Goal: Transaction & Acquisition: Book appointment/travel/reservation

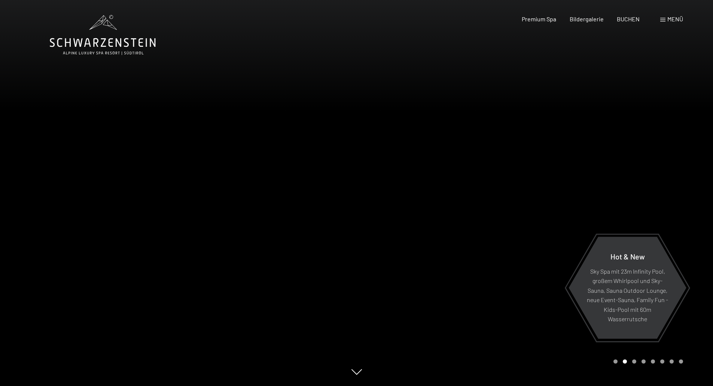
click at [671, 19] on span "Menü" at bounding box center [675, 18] width 16 height 7
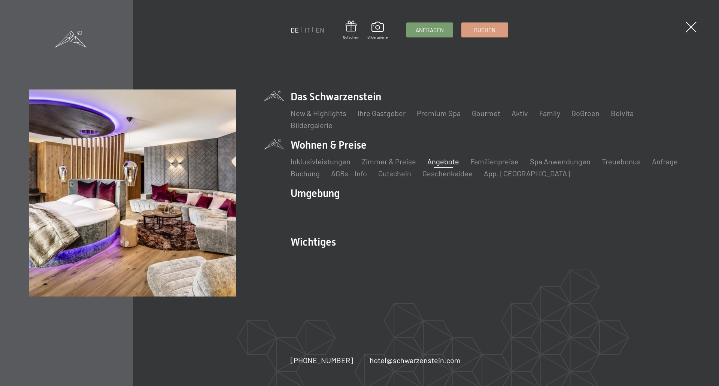
click at [441, 161] on link "Angebote" at bounding box center [443, 161] width 32 height 9
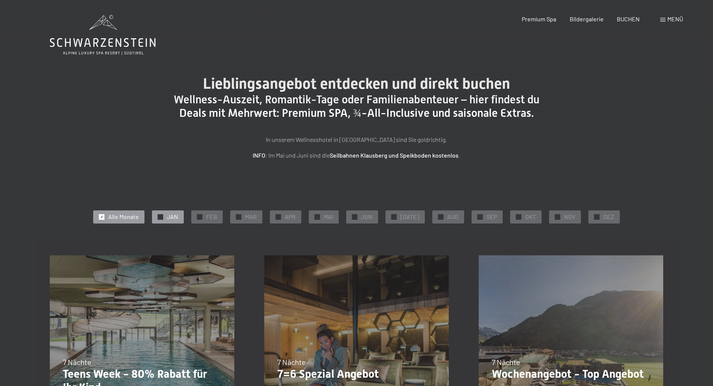
click at [163, 214] on div at bounding box center [161, 217] width 6 height 6
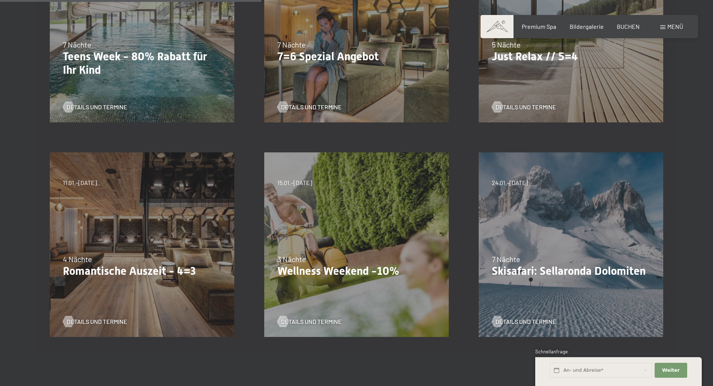
scroll to position [337, 0]
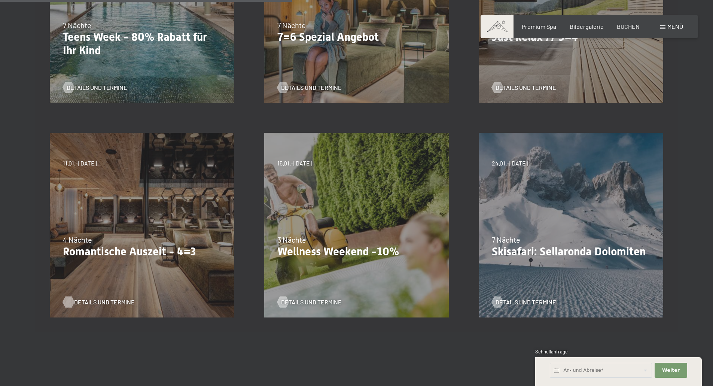
click at [109, 301] on span "Details und Termine" at bounding box center [104, 302] width 61 height 8
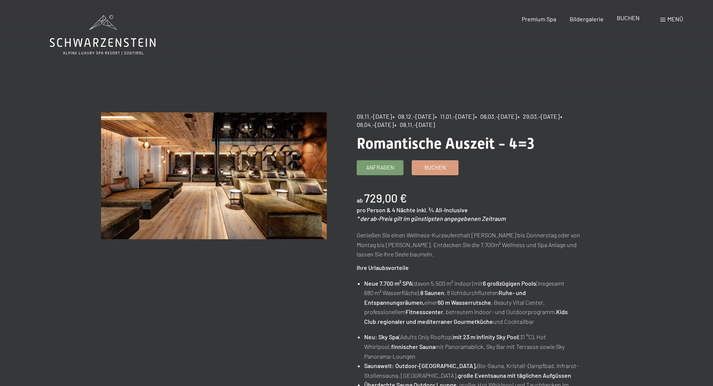
click at [627, 19] on span "BUCHEN" at bounding box center [628, 17] width 23 height 7
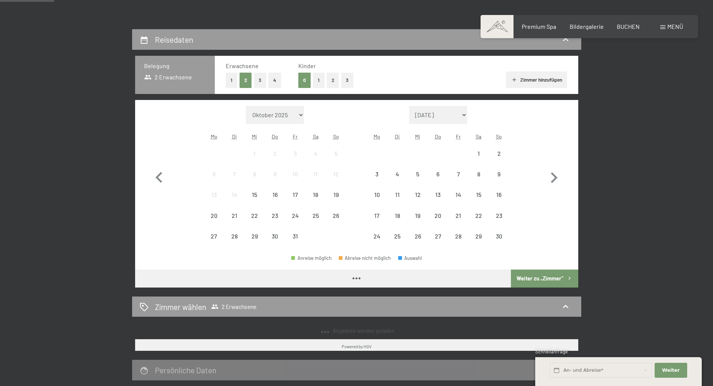
scroll to position [150, 0]
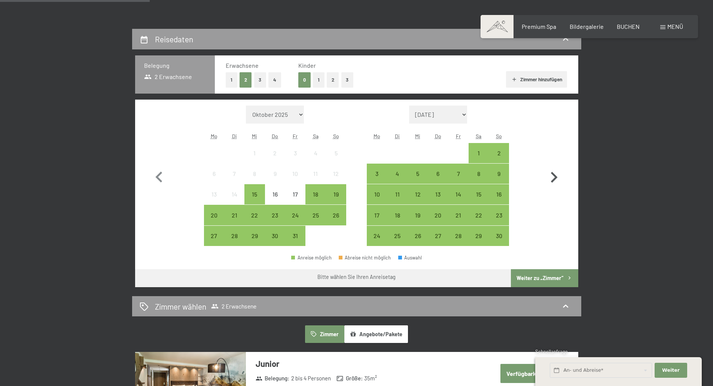
click at [555, 177] on icon "button" at bounding box center [554, 177] width 7 height 11
select select "[DATE]"
select select "2025-12-01"
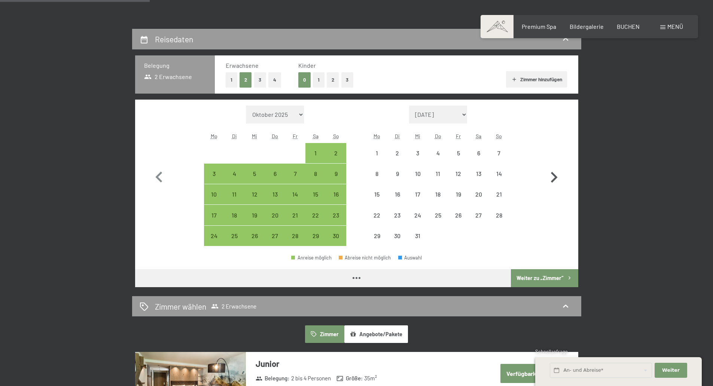
click at [555, 177] on icon "button" at bounding box center [554, 177] width 7 height 11
select select "2025-12-01"
select select "[DATE]"
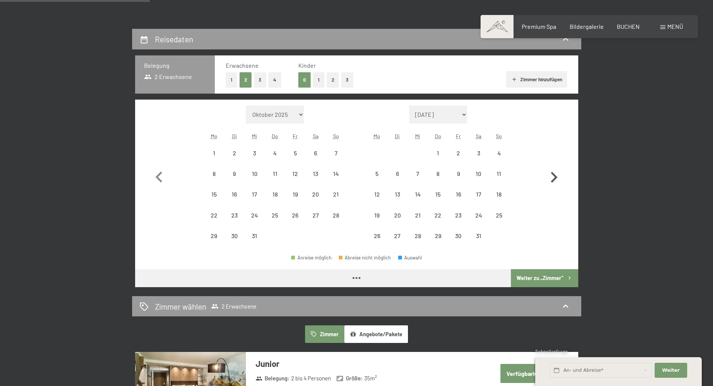
click at [555, 177] on icon "button" at bounding box center [554, 177] width 7 height 11
select select "2026-01-01"
select select "2026-02-01"
click at [555, 177] on icon "button" at bounding box center [554, 177] width 7 height 11
select select "2026-02-01"
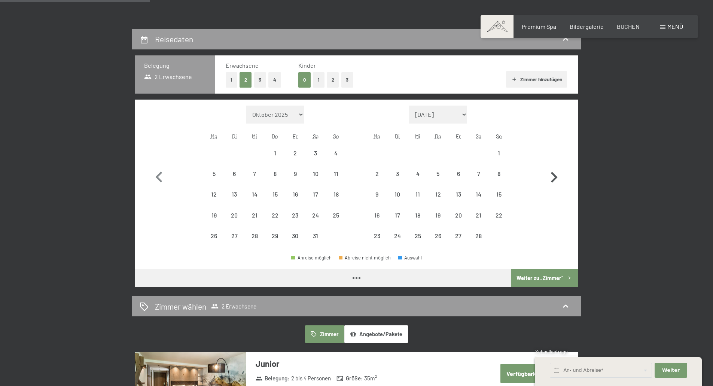
select select "2026-03-01"
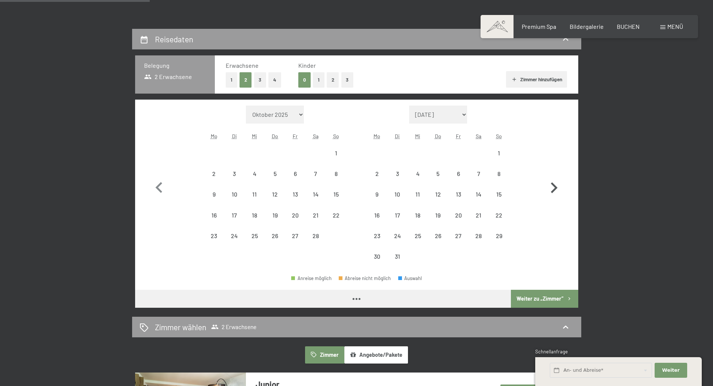
select select "2026-02-01"
select select "2026-03-01"
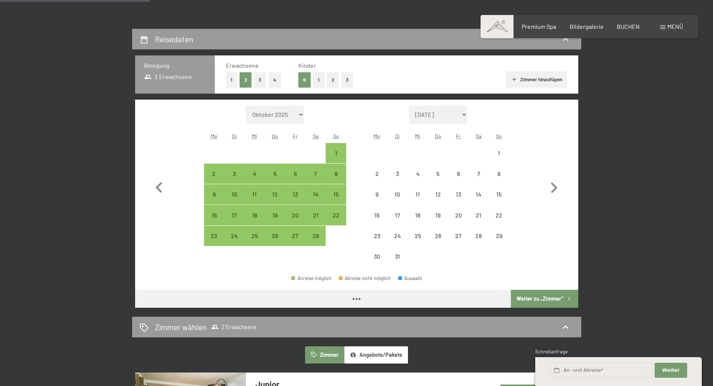
select select "2026-02-01"
select select "2026-03-01"
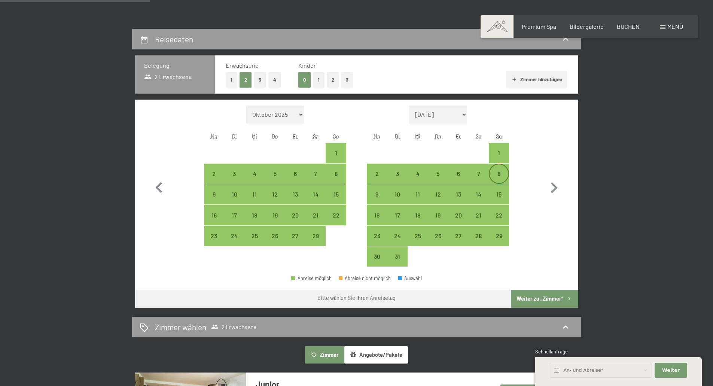
click at [499, 173] on div "8" at bounding box center [499, 180] width 19 height 19
select select "2026-02-01"
select select "2026-03-01"
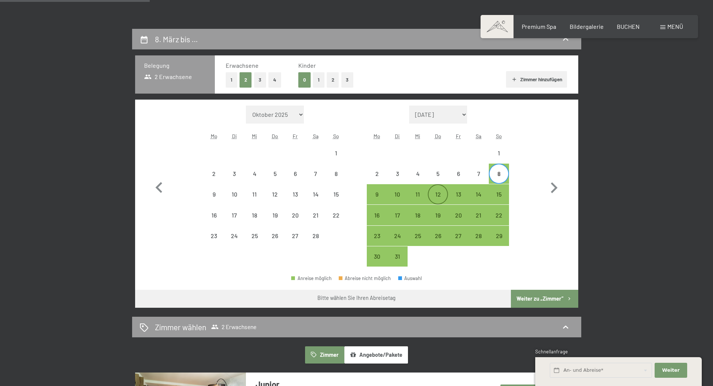
click at [439, 193] on div "12" at bounding box center [438, 200] width 19 height 19
select select "2026-02-01"
select select "2026-03-01"
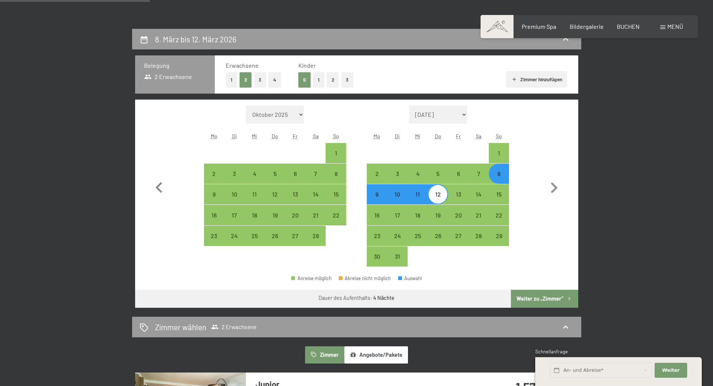
click at [555, 296] on button "Weiter zu „Zimmer“" at bounding box center [544, 299] width 67 height 18
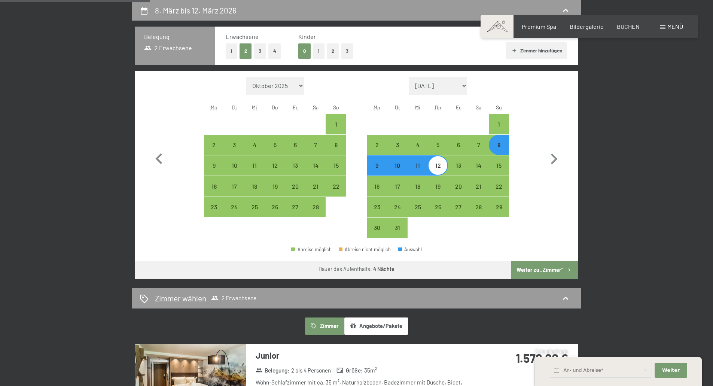
select select "2026-02-01"
select select "2026-03-01"
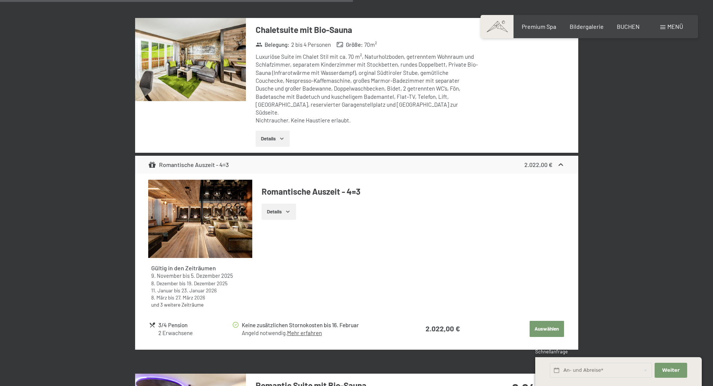
scroll to position [1610, 0]
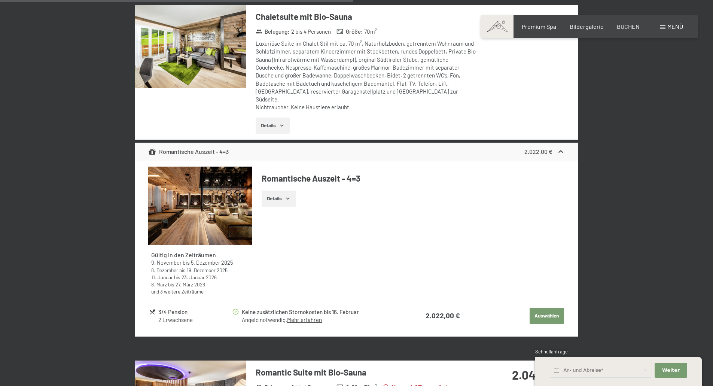
click at [280, 191] on button "Details" at bounding box center [279, 199] width 34 height 16
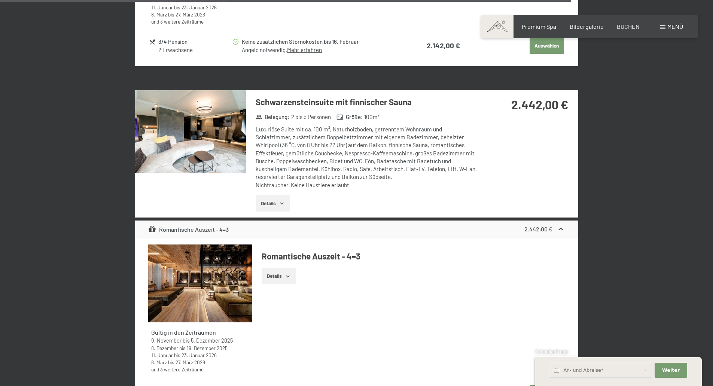
scroll to position [2620, 0]
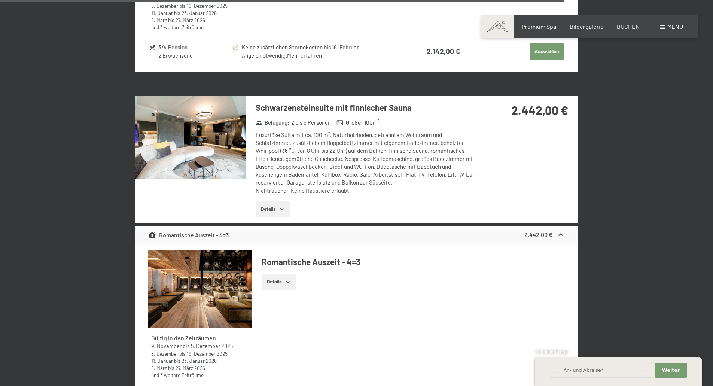
click at [271, 201] on button "Details" at bounding box center [273, 209] width 34 height 16
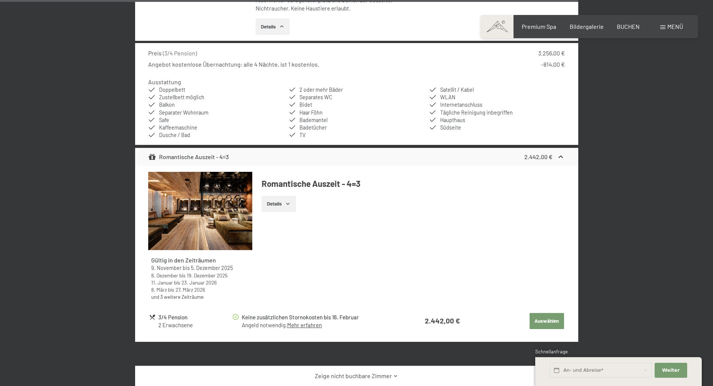
scroll to position [2845, 0]
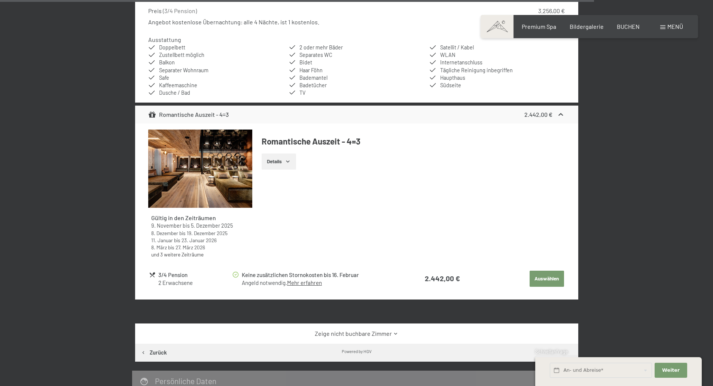
click at [284, 153] on button "Details" at bounding box center [279, 161] width 34 height 16
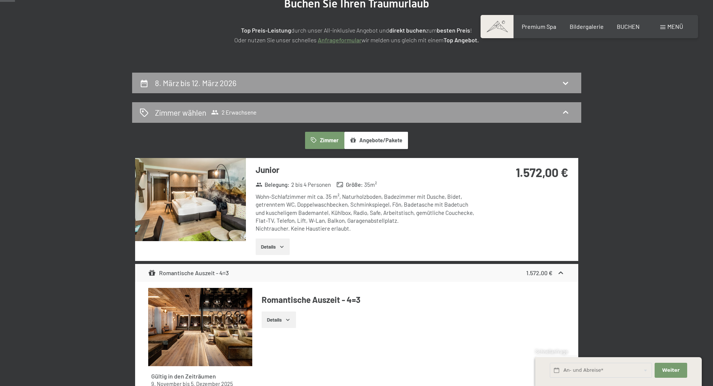
scroll to position [112, 0]
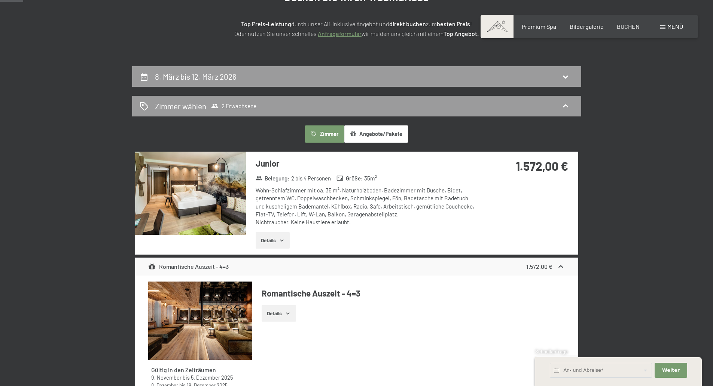
click at [205, 195] on img at bounding box center [190, 193] width 111 height 83
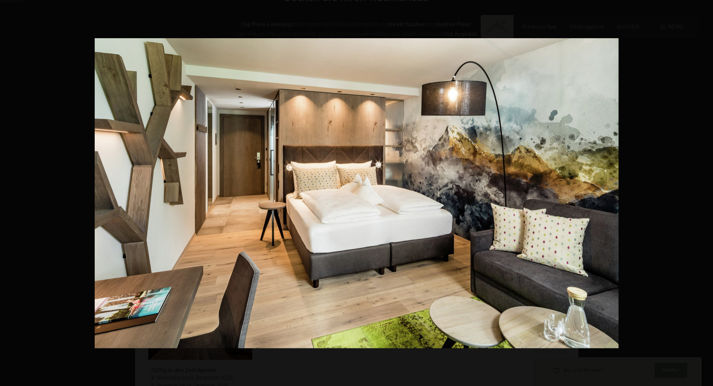
click at [704, 195] on button "button" at bounding box center [700, 192] width 26 height 37
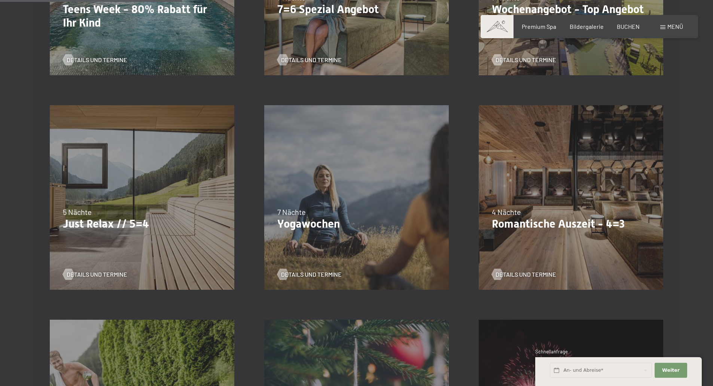
scroll to position [374, 0]
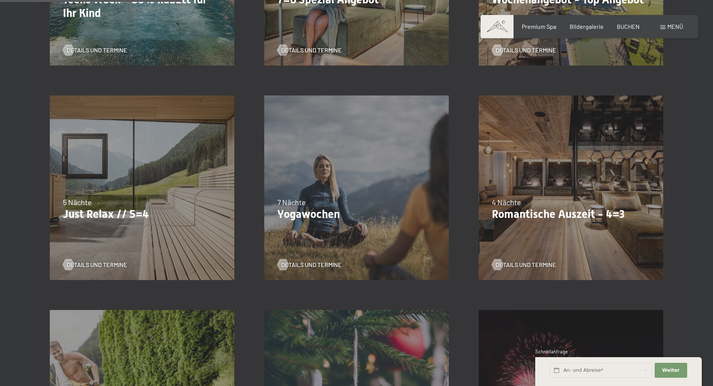
click at [551, 195] on div "09.11.–05.12.2025 08.12.–19.12.2025 11.01.–23.01.2026 08.03.–27.03.2026 29.03.–…" at bounding box center [571, 187] width 214 height 214
click at [533, 264] on span "Details und Termine" at bounding box center [533, 265] width 61 height 8
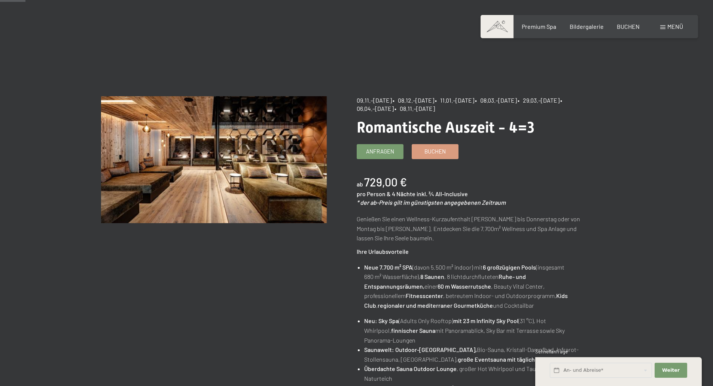
scroll to position [37, 0]
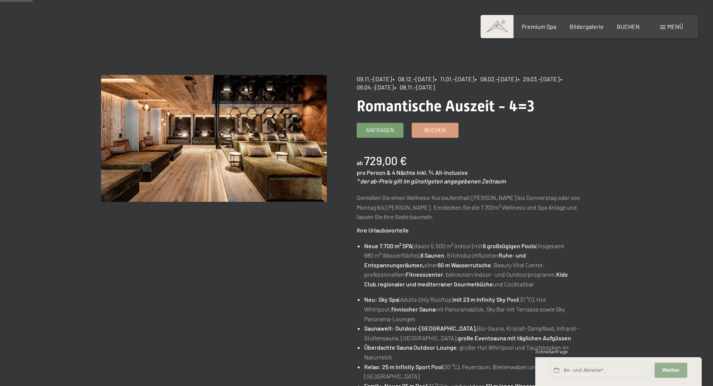
click at [675, 369] on span "Weiter" at bounding box center [671, 370] width 18 height 7
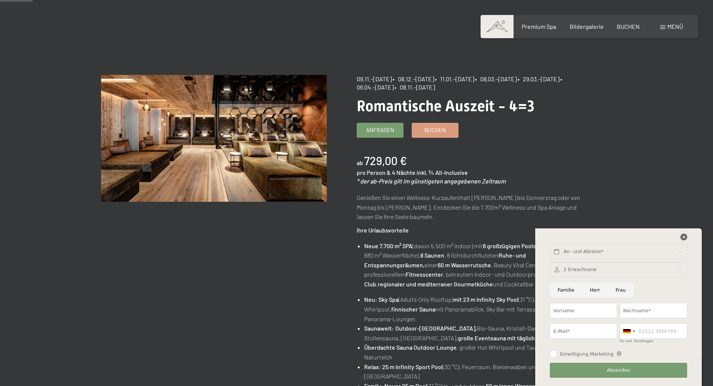
click at [684, 235] on icon at bounding box center [684, 237] width 7 height 7
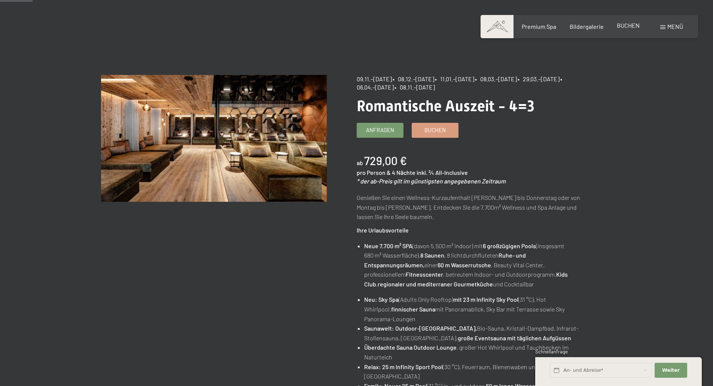
click at [627, 24] on span "BUCHEN" at bounding box center [628, 25] width 23 height 7
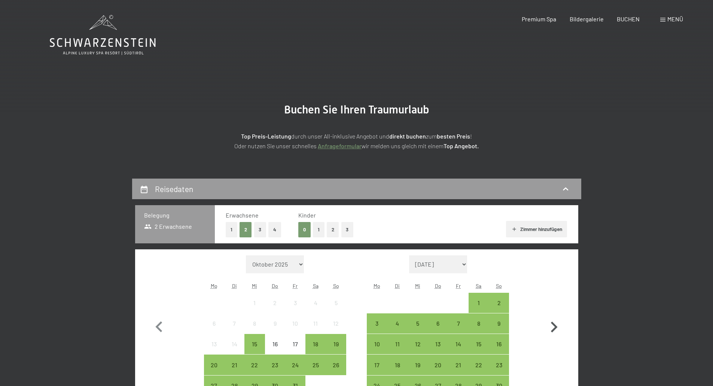
click at [552, 328] on icon "button" at bounding box center [554, 327] width 22 height 22
select select "2025-11-01"
select select "2025-12-01"
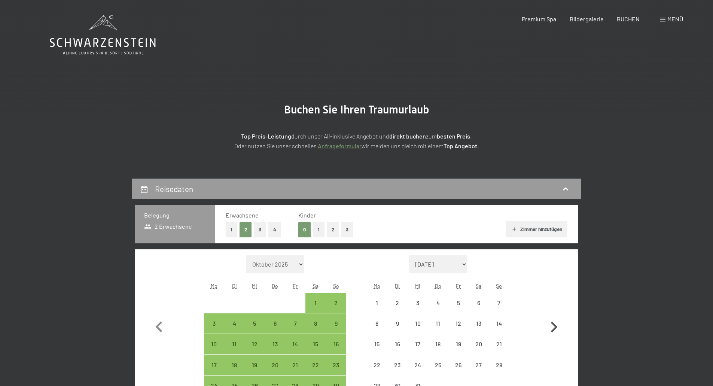
click at [552, 328] on icon "button" at bounding box center [554, 327] width 22 height 22
select select "2025-12-01"
select select "2026-01-01"
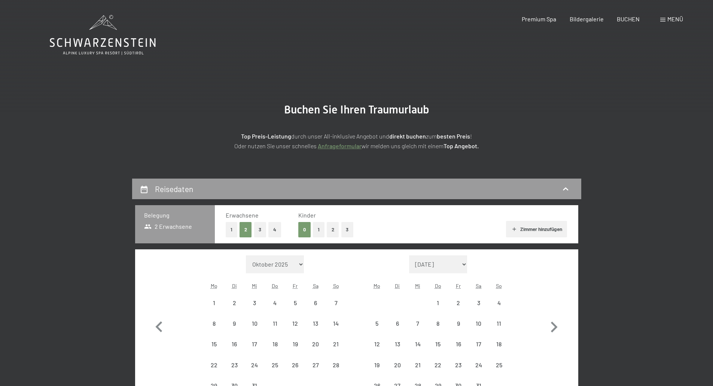
select select "2025-12-01"
select select "2026-01-01"
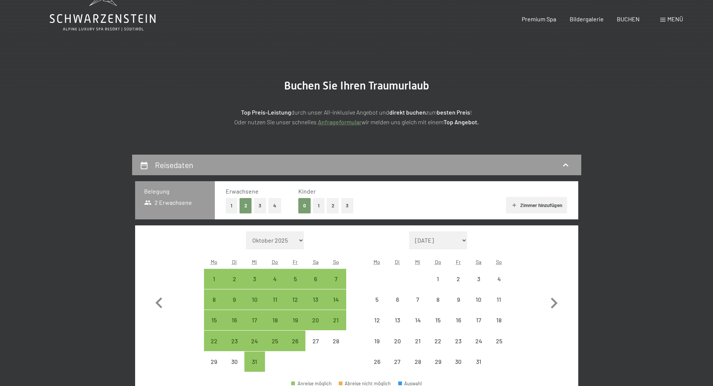
scroll to position [37, 0]
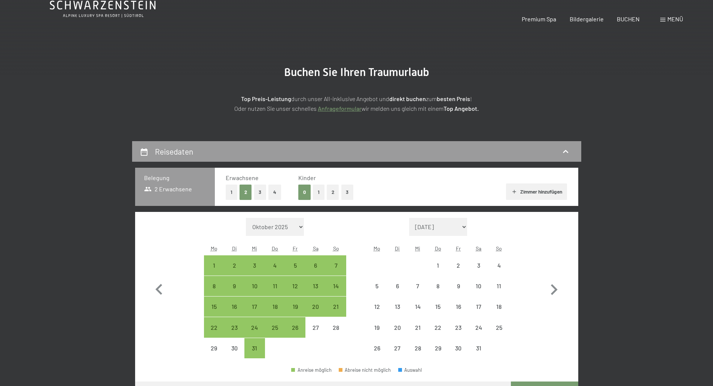
select select "2025-12-01"
select select "2026-01-01"
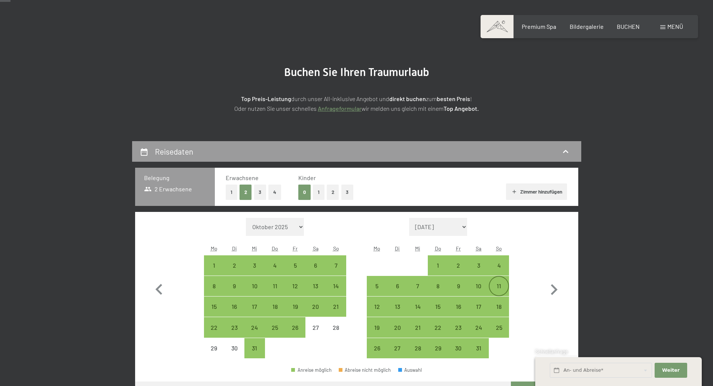
click at [499, 285] on div "11" at bounding box center [499, 292] width 19 height 19
select select "2025-12-01"
select select "2026-01-01"
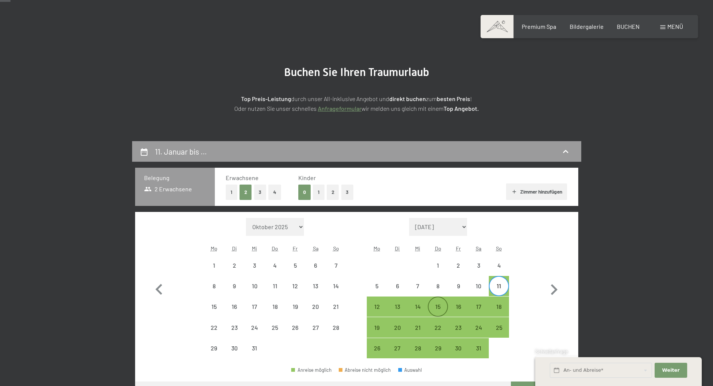
click at [439, 304] on div "15" at bounding box center [438, 313] width 19 height 19
select select "2025-12-01"
select select "2026-01-01"
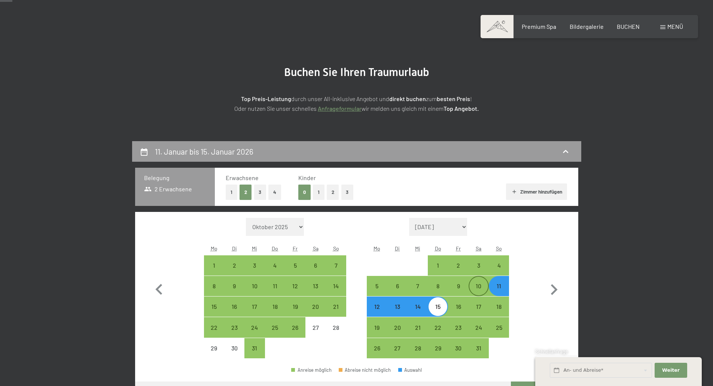
scroll to position [187, 0]
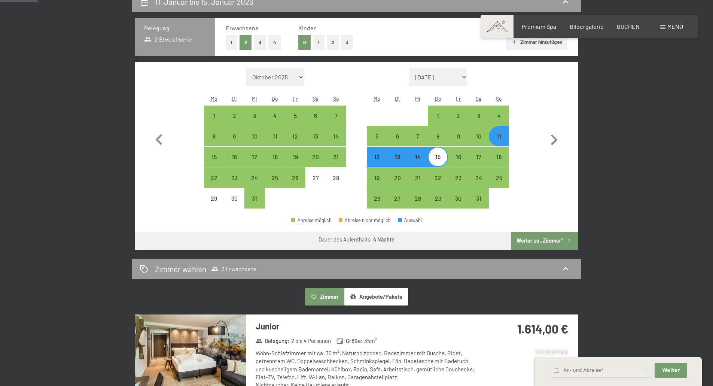
click at [554, 241] on button "Weiter zu „Zimmer“" at bounding box center [544, 241] width 67 height 18
select select "2025-12-01"
select select "2026-01-01"
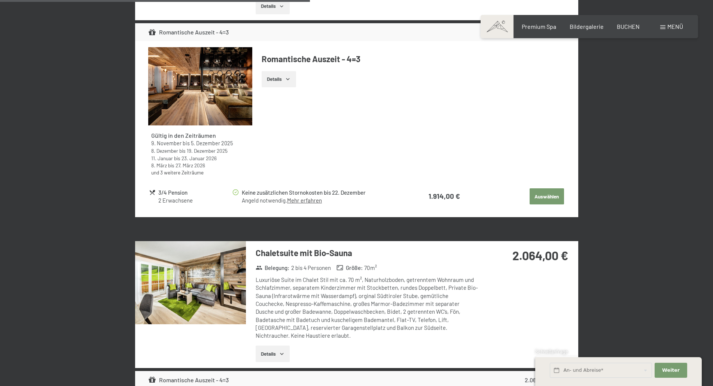
scroll to position [1414, 0]
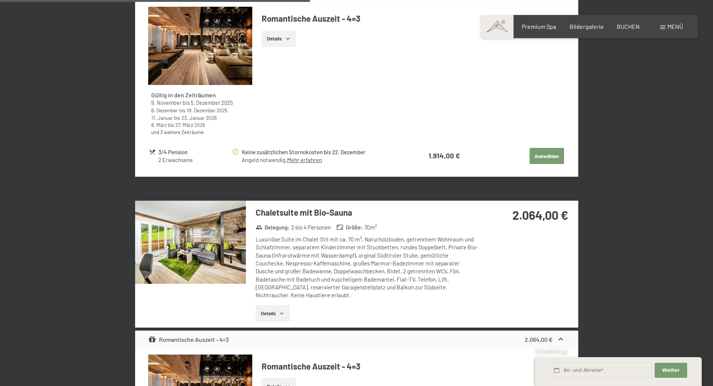
click at [192, 245] on img at bounding box center [190, 242] width 111 height 83
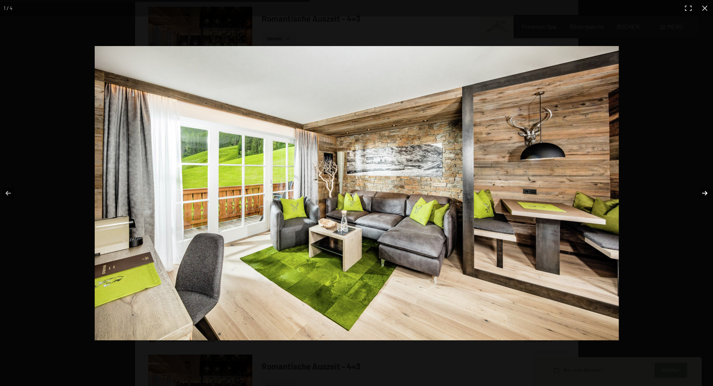
click at [706, 193] on button "button" at bounding box center [700, 192] width 26 height 37
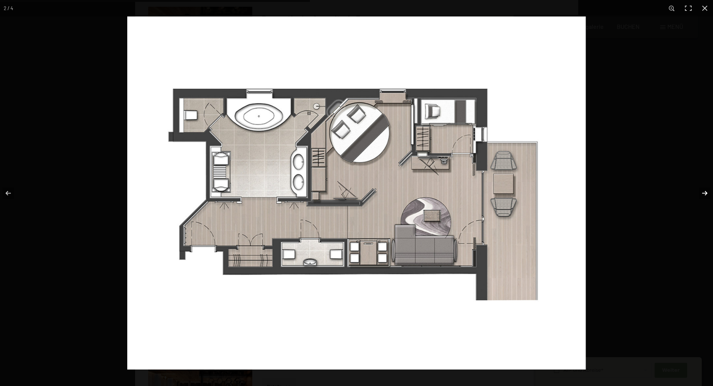
click at [706, 193] on button "button" at bounding box center [700, 192] width 26 height 37
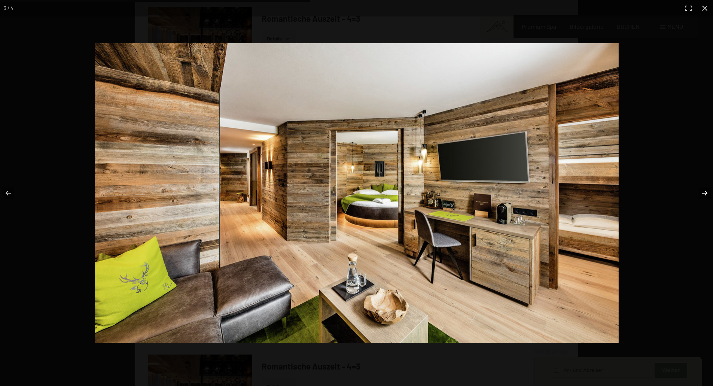
click at [707, 193] on button "button" at bounding box center [700, 192] width 26 height 37
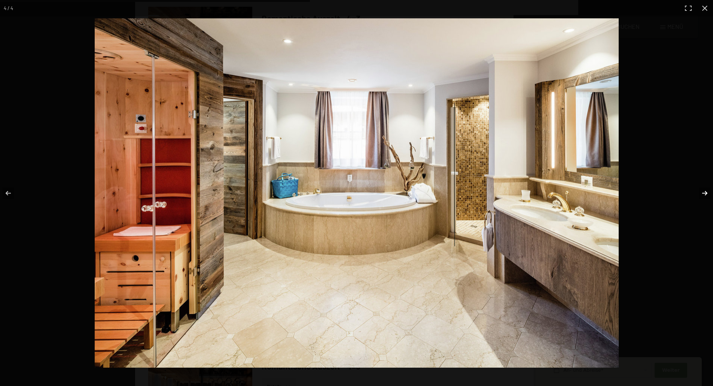
click at [707, 193] on button "button" at bounding box center [700, 192] width 26 height 37
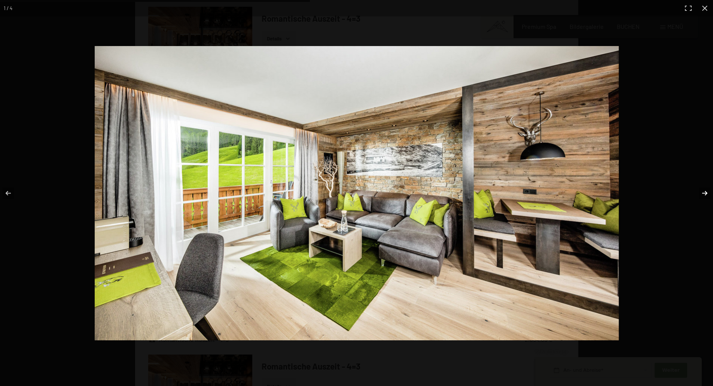
click at [707, 193] on button "button" at bounding box center [700, 192] width 26 height 37
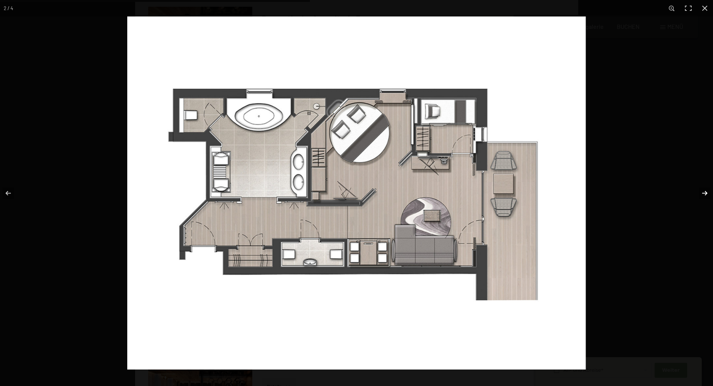
click at [707, 193] on button "button" at bounding box center [700, 192] width 26 height 37
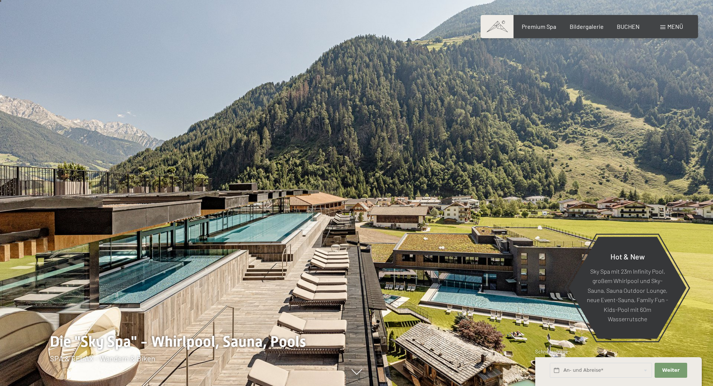
scroll to position [37, 0]
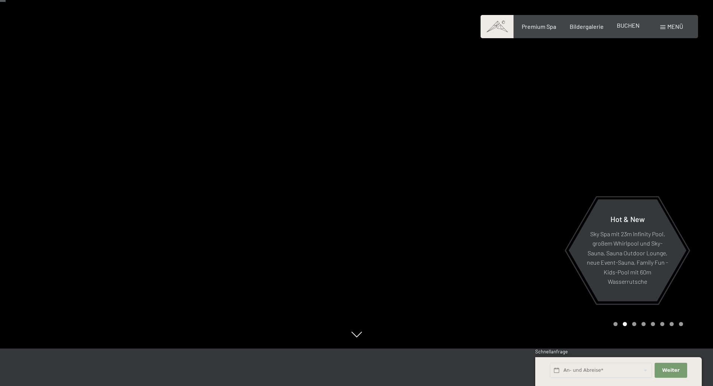
click at [626, 27] on span "BUCHEN" at bounding box center [628, 25] width 23 height 7
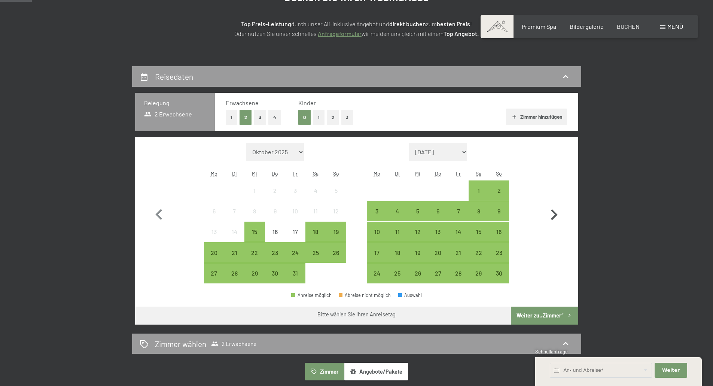
click at [553, 213] on icon "button" at bounding box center [554, 214] width 7 height 11
select select "2025-11-01"
select select "2025-12-01"
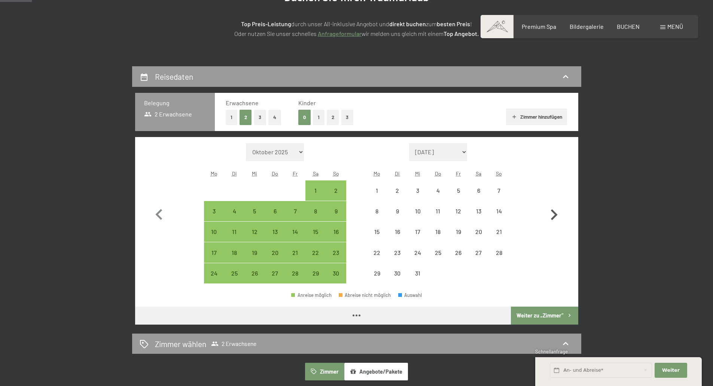
click at [553, 213] on icon "button" at bounding box center [554, 214] width 7 height 11
select select "2025-12-01"
select select "2026-01-01"
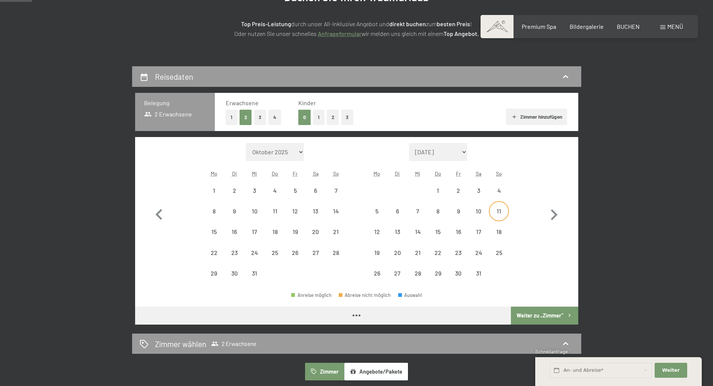
select select "2025-12-01"
select select "[DATE]"
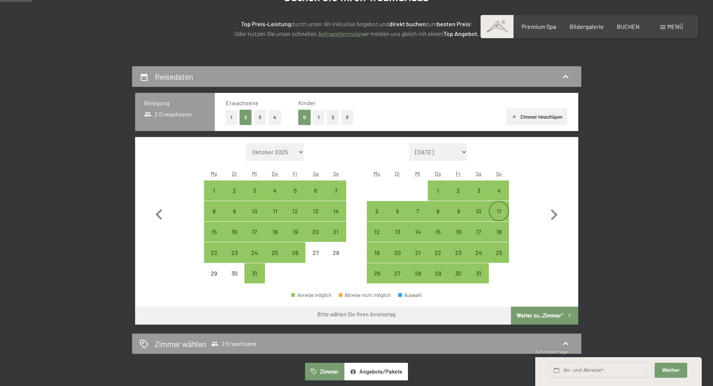
click at [497, 209] on div "11" at bounding box center [499, 217] width 19 height 19
select select "2025-12-01"
select select "2026-01-01"
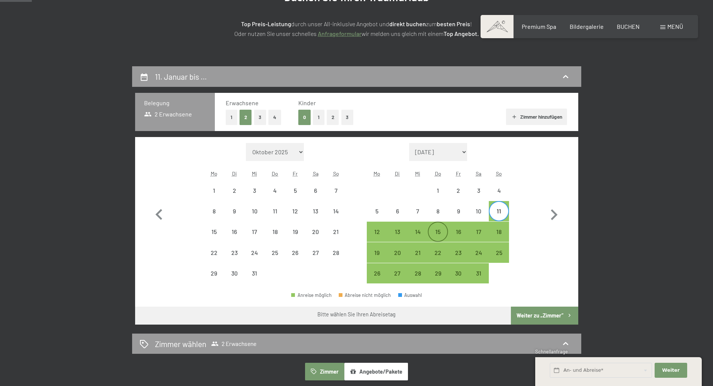
click at [439, 231] on div "15" at bounding box center [438, 238] width 19 height 19
select select "2025-12-01"
select select "2026-01-01"
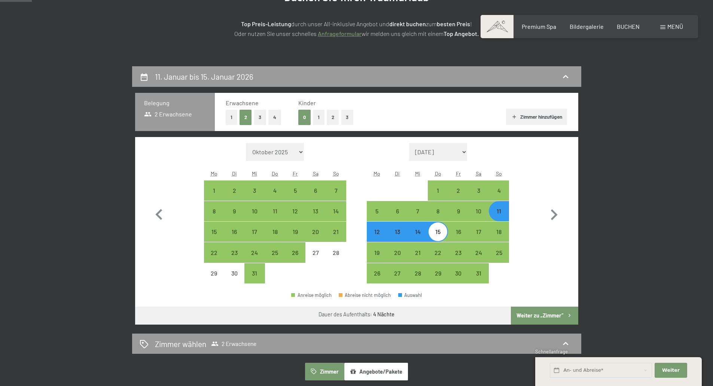
click at [556, 311] on button "Weiter zu „Zimmer“" at bounding box center [544, 316] width 67 height 18
select select "2025-12-01"
select select "2026-01-01"
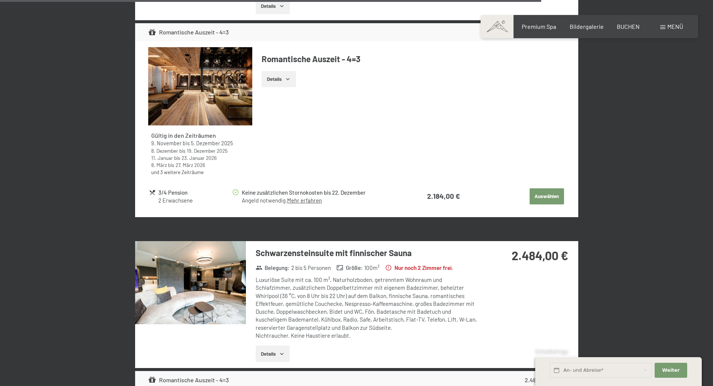
scroll to position [2499, 0]
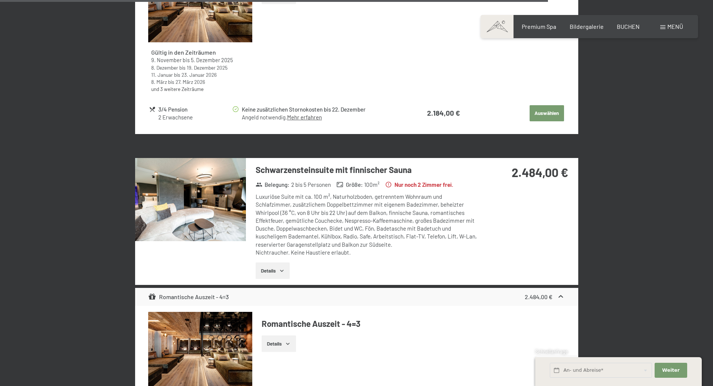
click at [185, 202] on img at bounding box center [190, 199] width 111 height 83
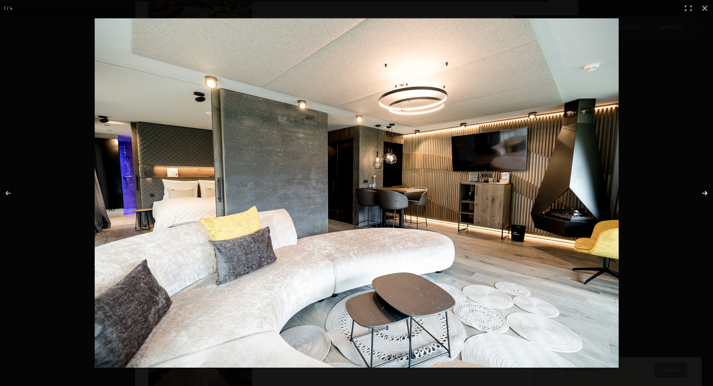
click at [706, 194] on button "button" at bounding box center [700, 192] width 26 height 37
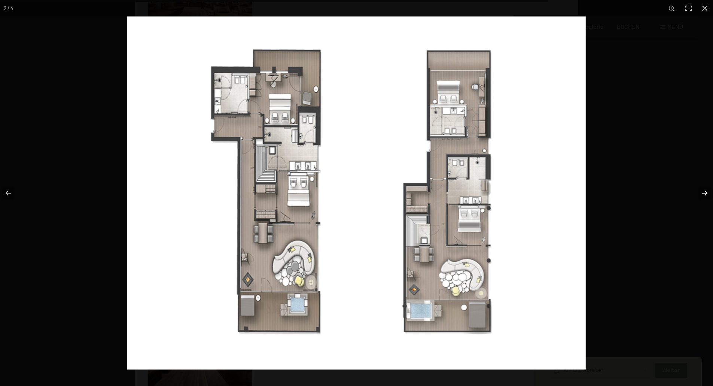
click at [706, 193] on button "button" at bounding box center [700, 192] width 26 height 37
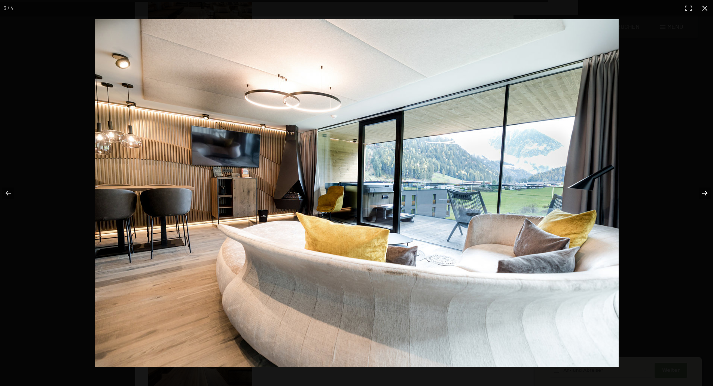
click at [706, 193] on button "button" at bounding box center [700, 192] width 26 height 37
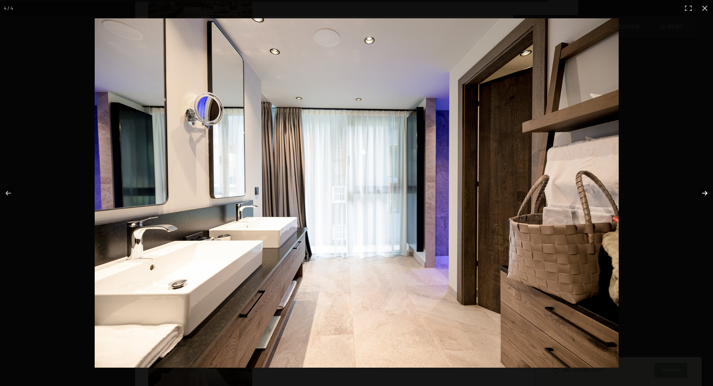
click at [706, 193] on button "button" at bounding box center [700, 192] width 26 height 37
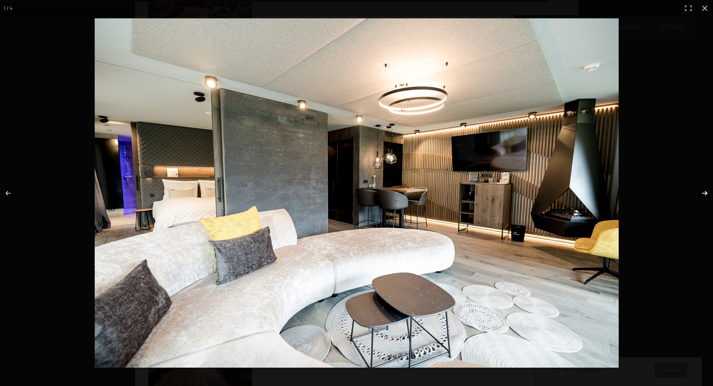
click at [706, 193] on button "button" at bounding box center [700, 192] width 26 height 37
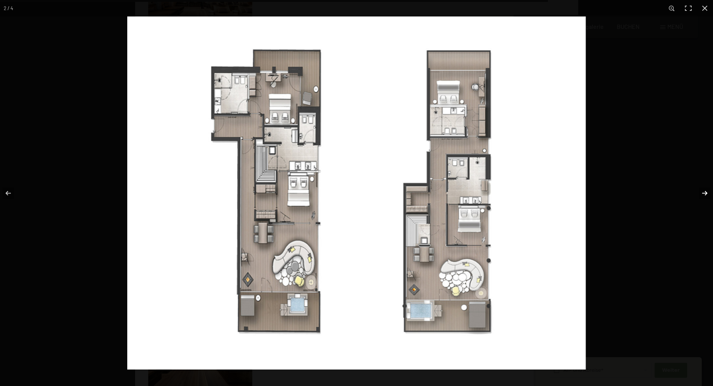
click at [706, 193] on button "button" at bounding box center [700, 192] width 26 height 37
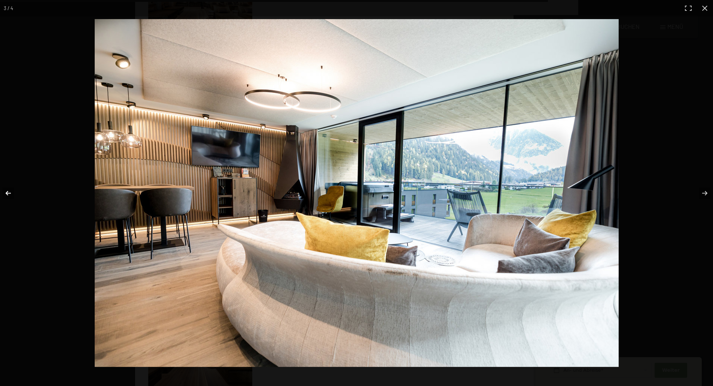
click at [7, 192] on button "button" at bounding box center [13, 192] width 26 height 37
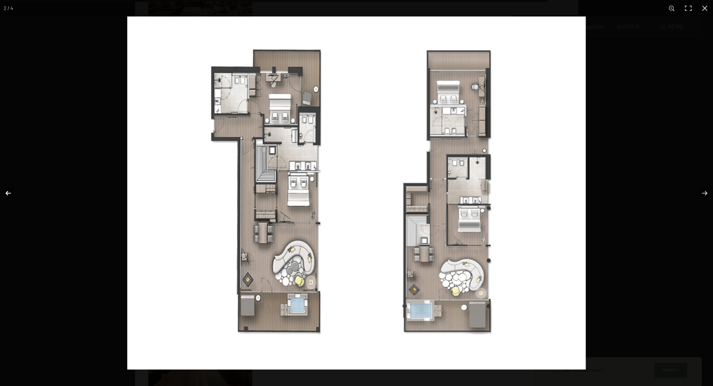
click at [7, 192] on button "button" at bounding box center [13, 192] width 26 height 37
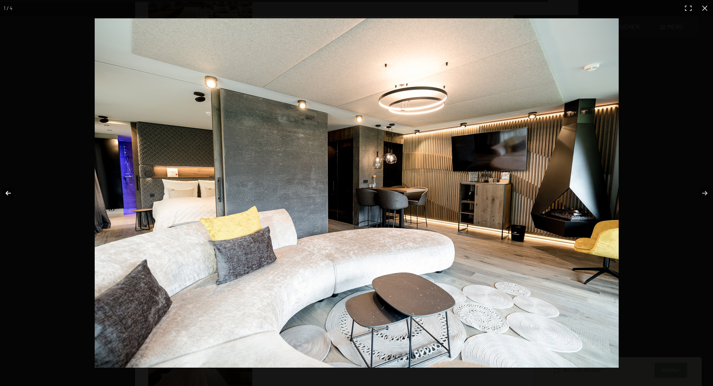
click at [7, 192] on button "button" at bounding box center [13, 192] width 26 height 37
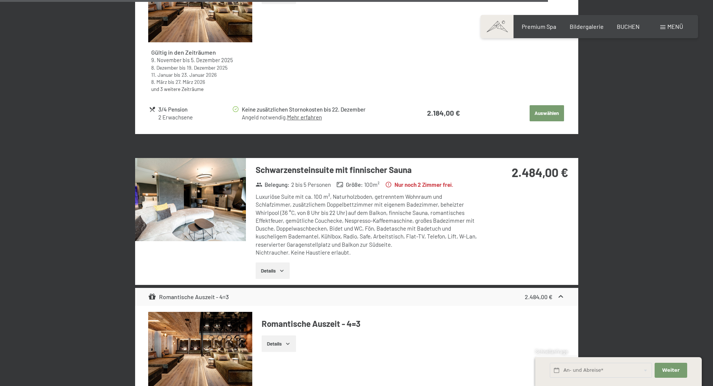
click at [0, 0] on button "button" at bounding box center [0, 0] width 0 height 0
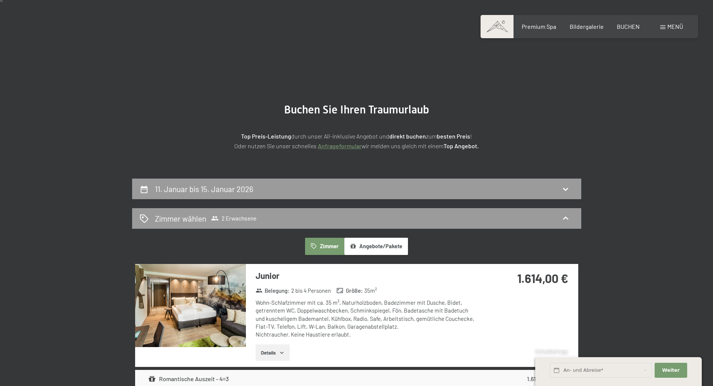
scroll to position [150, 0]
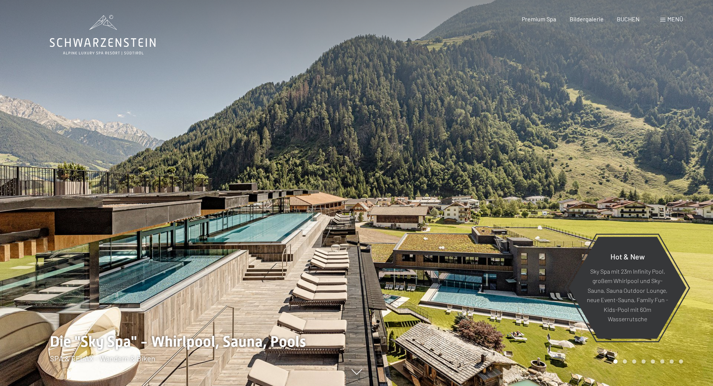
click at [675, 19] on span "Menü" at bounding box center [675, 18] width 16 height 7
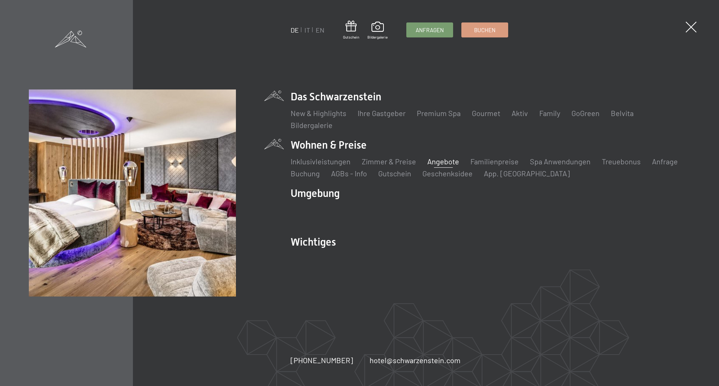
click at [439, 159] on link "Angebote" at bounding box center [443, 161] width 32 height 9
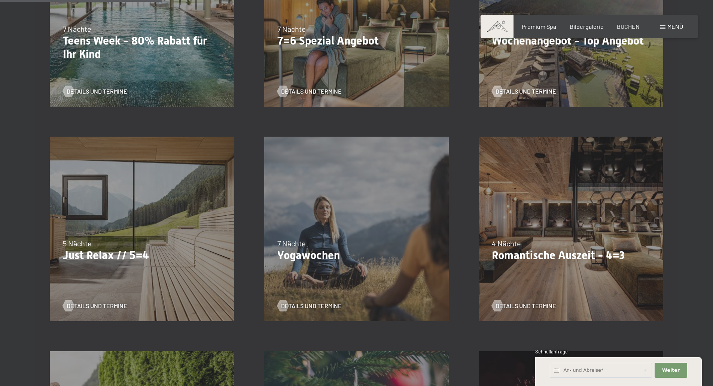
scroll to position [374, 0]
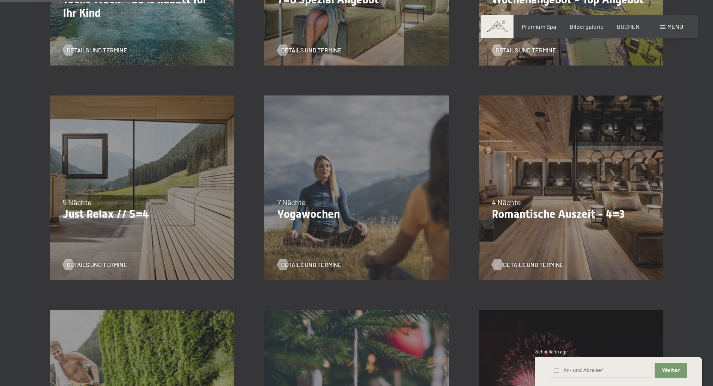
click at [538, 264] on span "Details und Termine" at bounding box center [533, 265] width 61 height 8
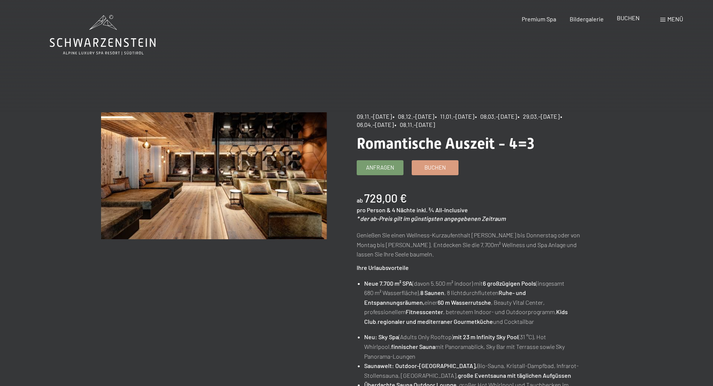
click at [628, 18] on span "BUCHEN" at bounding box center [628, 17] width 23 height 7
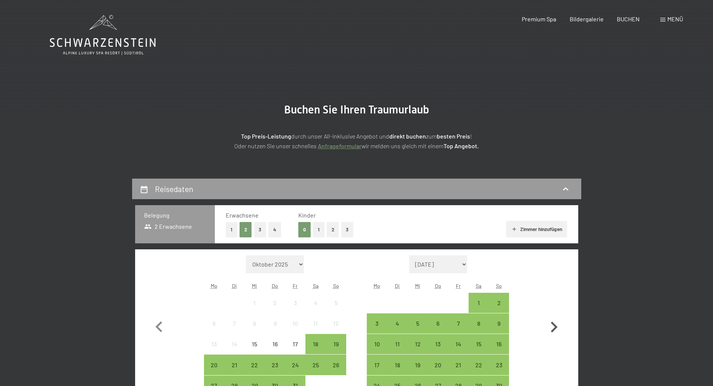
click at [555, 327] on icon "button" at bounding box center [554, 327] width 7 height 11
select select "2025-11-01"
select select "2025-12-01"
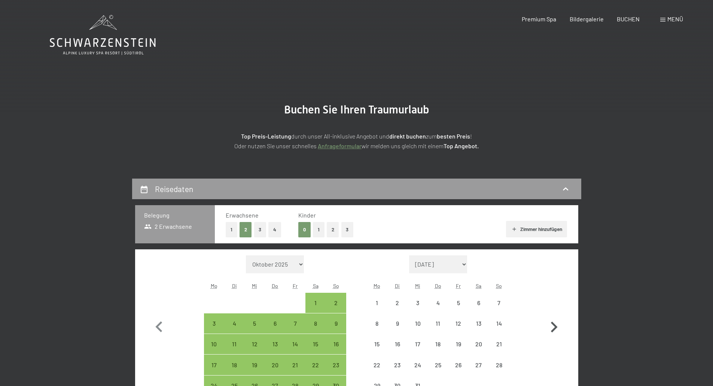
select select "2025-11-01"
select select "2025-12-01"
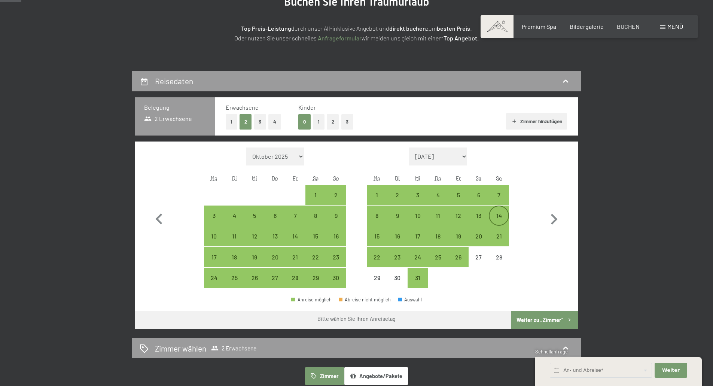
scroll to position [112, 0]
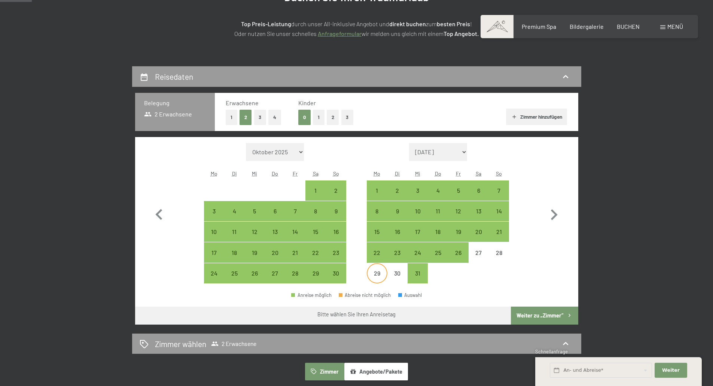
click at [378, 274] on div "29" at bounding box center [377, 279] width 19 height 19
select select "2025-11-01"
select select "2025-12-01"
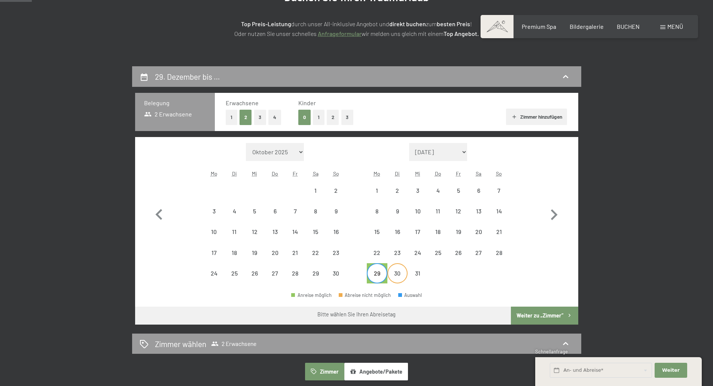
click at [397, 275] on div "30" at bounding box center [397, 279] width 19 height 19
select select "2025-11-01"
select select "2025-12-01"
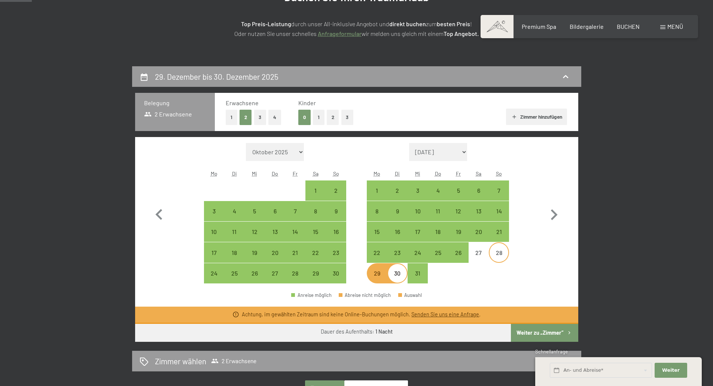
click at [499, 252] on div "28" at bounding box center [499, 259] width 19 height 19
select select "2025-11-01"
select select "2025-12-01"
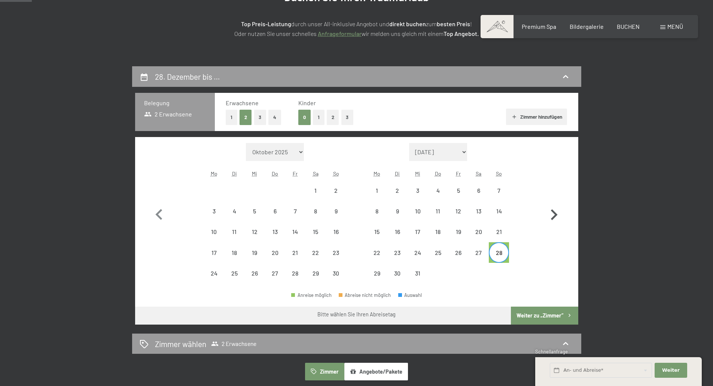
click at [554, 213] on icon "button" at bounding box center [554, 214] width 7 height 11
select select "2025-12-01"
select select "2026-01-01"
select select "2025-12-01"
select select "2026-01-01"
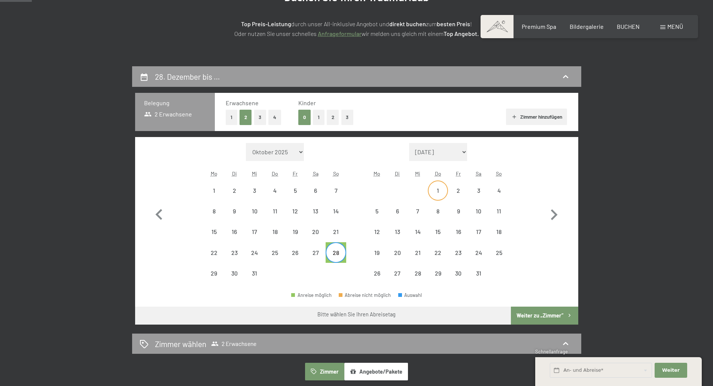
click at [438, 191] on div "1" at bounding box center [438, 197] width 19 height 19
select select "2025-12-01"
select select "2026-01-01"
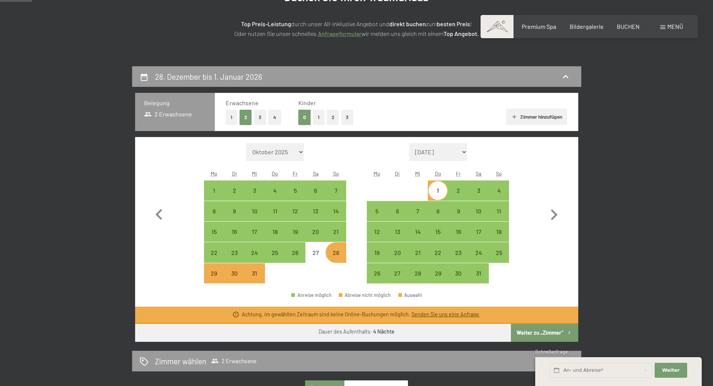
click at [553, 332] on button "Weiter zu „Zimmer“" at bounding box center [544, 333] width 67 height 18
select select "2025-12-01"
select select "[DATE]"
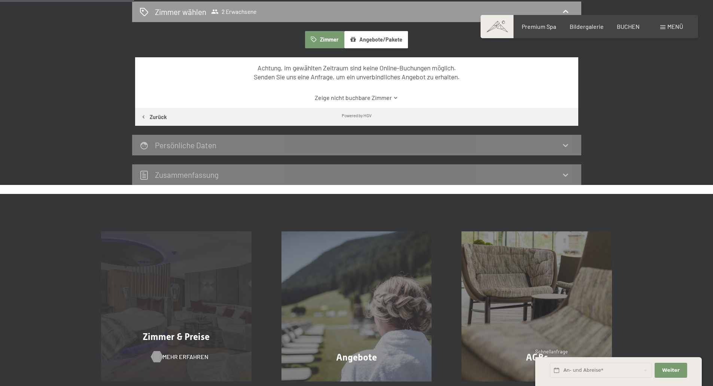
scroll to position [100, 0]
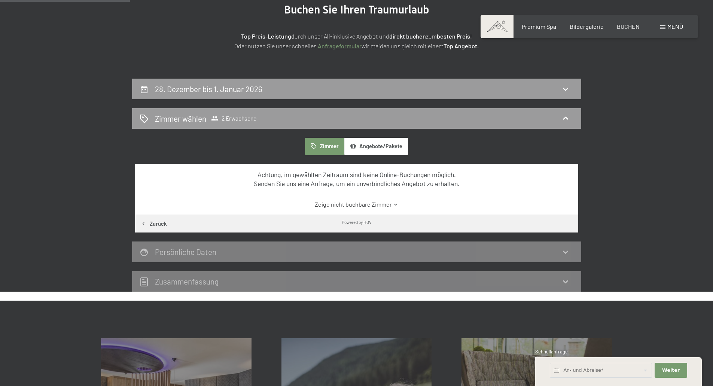
click at [332, 46] on link "Anfrageformular" at bounding box center [340, 45] width 44 height 7
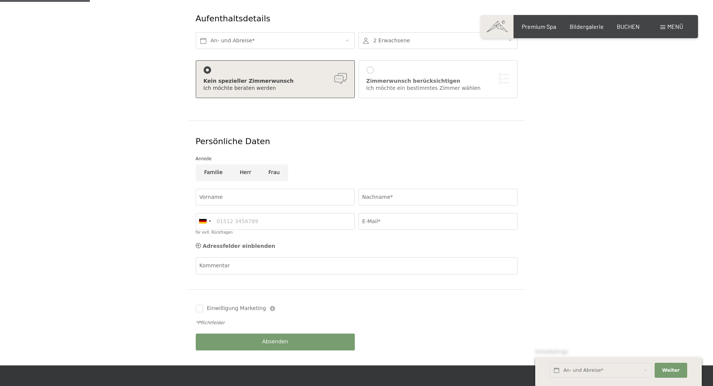
scroll to position [150, 0]
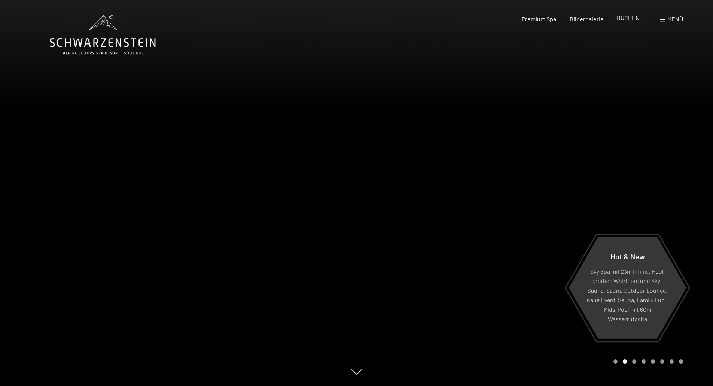
click at [628, 17] on span "BUCHEN" at bounding box center [628, 17] width 23 height 7
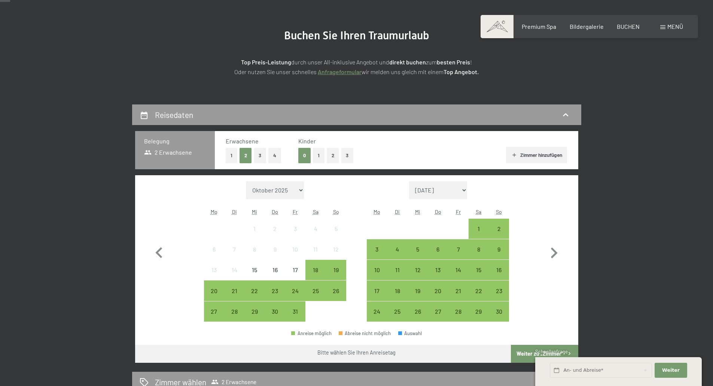
scroll to position [75, 0]
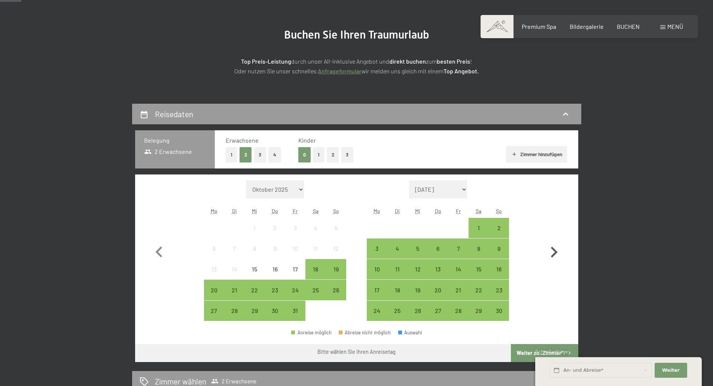
click at [554, 253] on icon "button" at bounding box center [554, 252] width 22 height 22
select select "[DATE]"
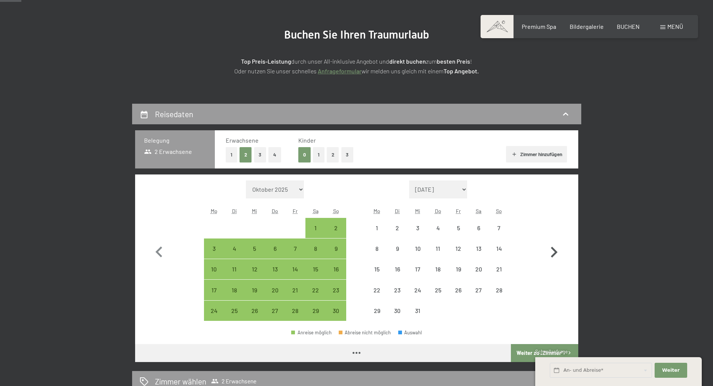
select select "[DATE]"
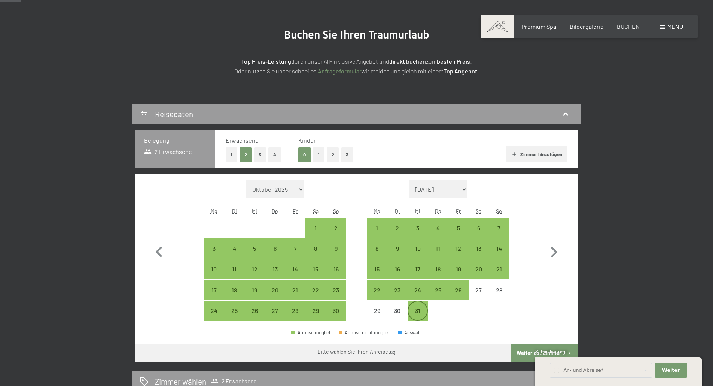
click at [418, 308] on div "31" at bounding box center [417, 317] width 19 height 19
select select "[DATE]"
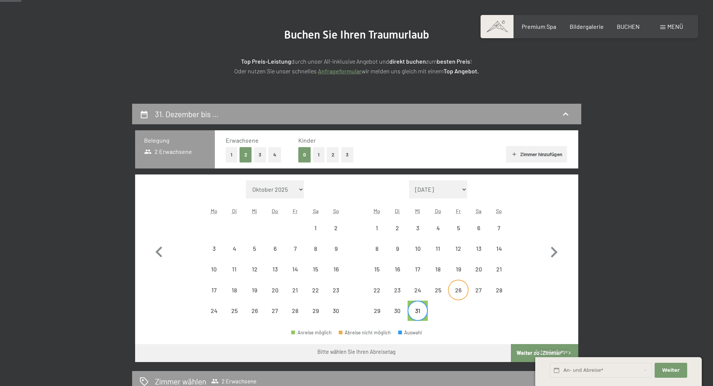
click at [461, 293] on div "26" at bounding box center [458, 296] width 19 height 19
select select "[DATE]"
click at [481, 290] on div "27" at bounding box center [478, 296] width 19 height 19
select select "[DATE]"
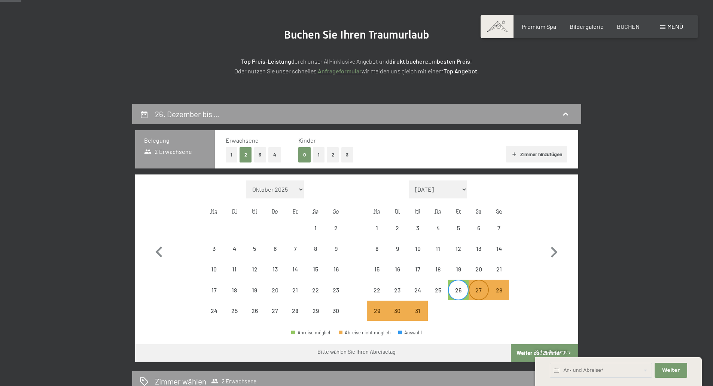
select select "[DATE]"
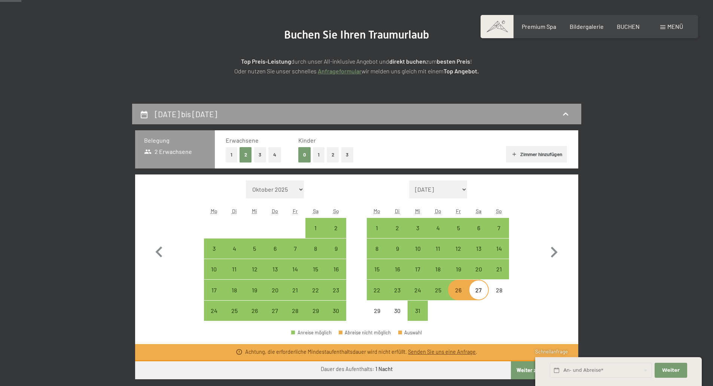
click at [480, 290] on div "27" at bounding box center [478, 296] width 19 height 19
select select "[DATE]"
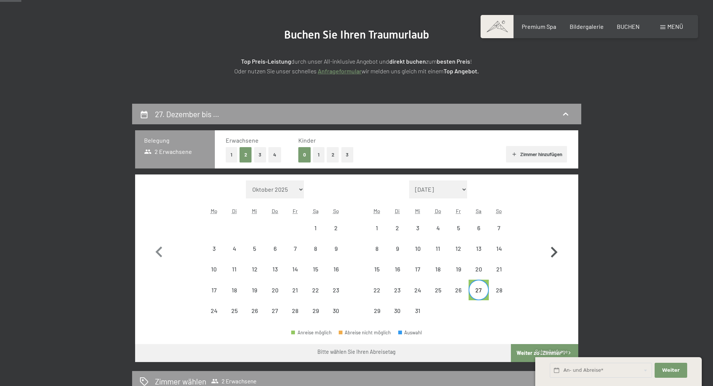
click at [554, 252] on icon "button" at bounding box center [554, 252] width 22 height 22
select select "[DATE]"
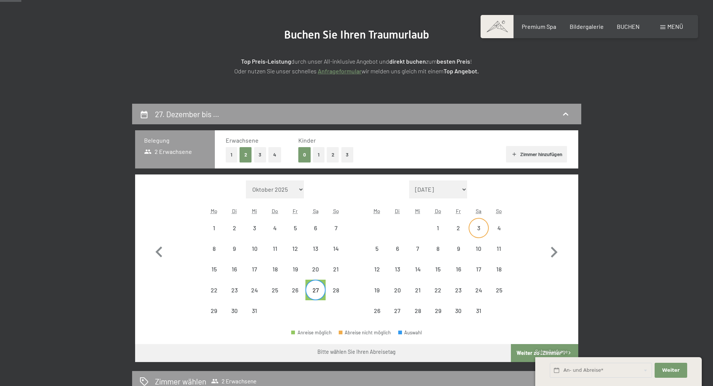
click at [479, 227] on div "3" at bounding box center [478, 234] width 19 height 19
select select "[DATE]"
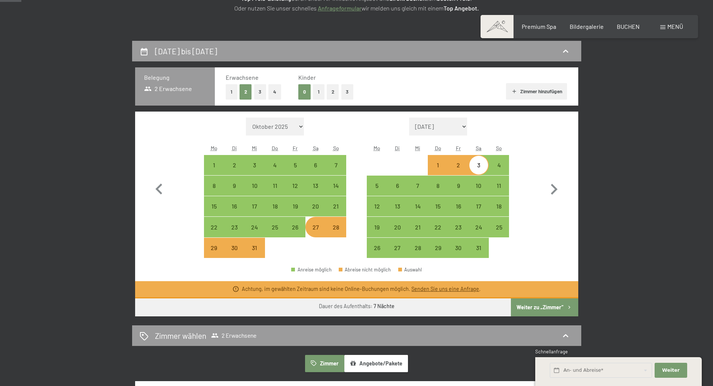
scroll to position [187, 0]
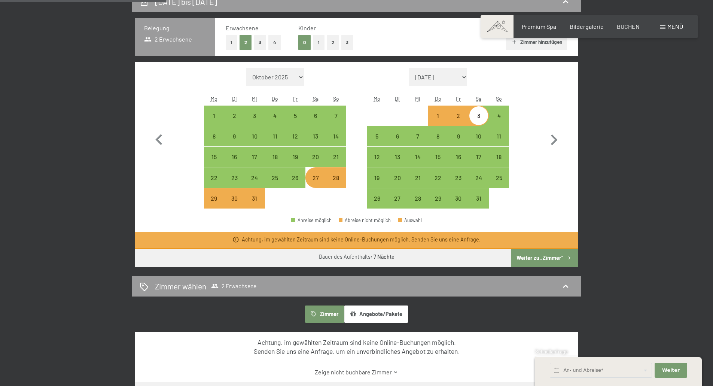
click at [547, 256] on button "Weiter zu „Zimmer“" at bounding box center [544, 258] width 67 height 18
select select "[DATE]"
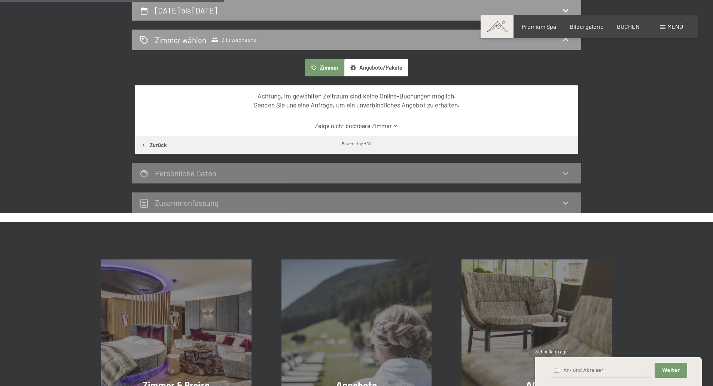
scroll to position [29, 0]
